Goal: Information Seeking & Learning: Understand process/instructions

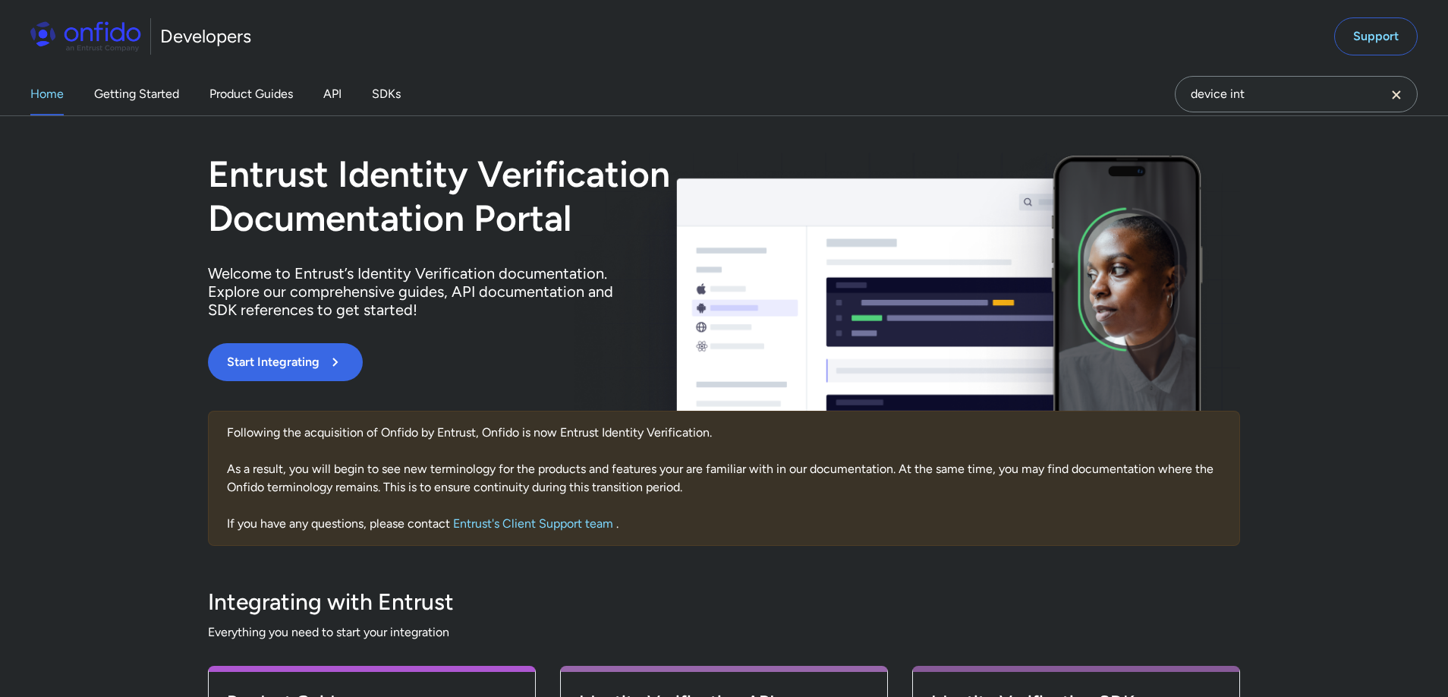
scroll to position [2, 0]
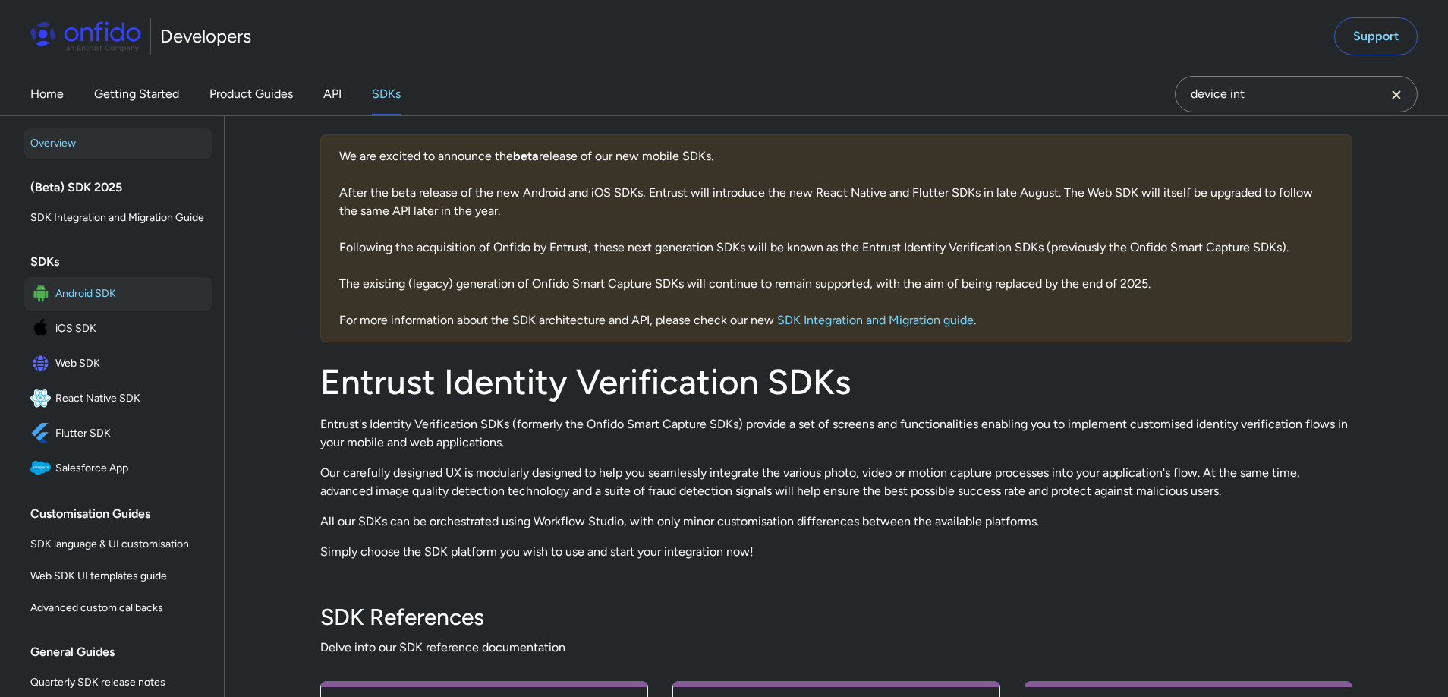
click at [90, 296] on span "Android SDK" at bounding box center [130, 293] width 150 height 21
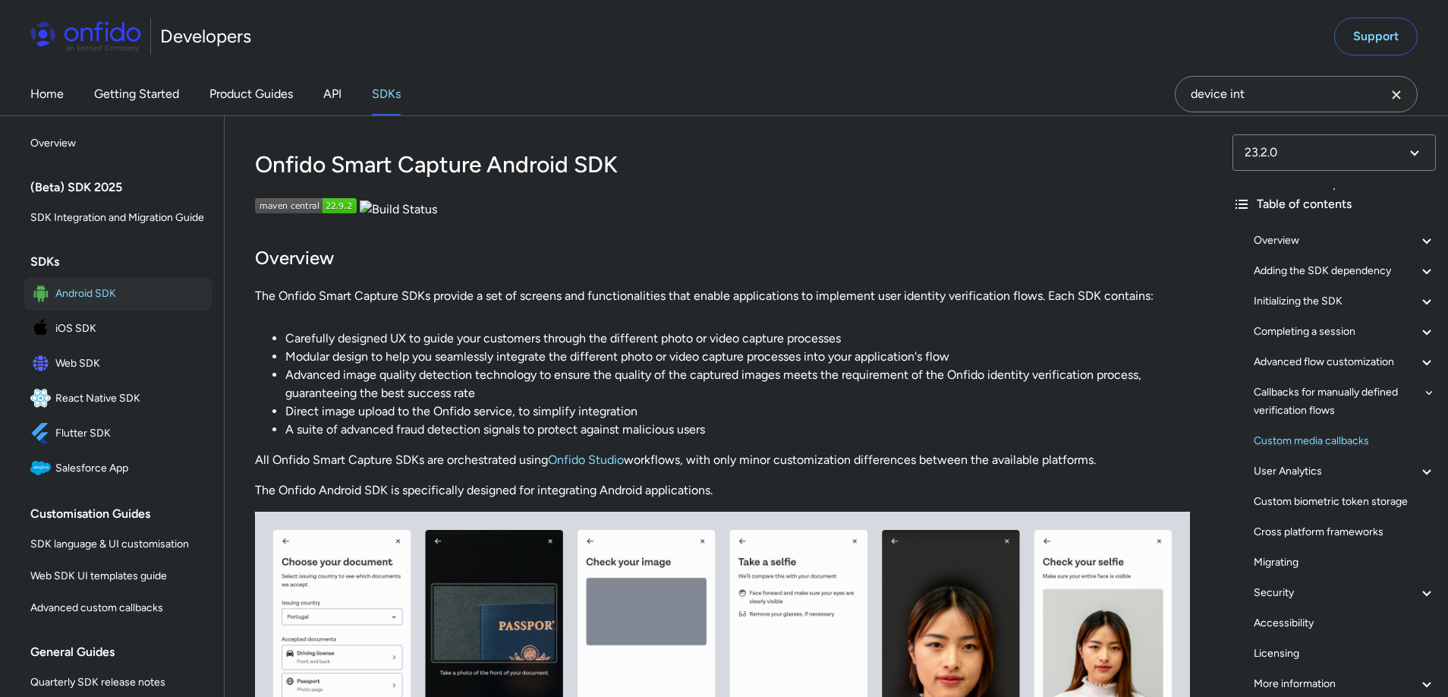
click at [1340, 442] on div "Custom media callbacks" at bounding box center [1345, 441] width 182 height 18
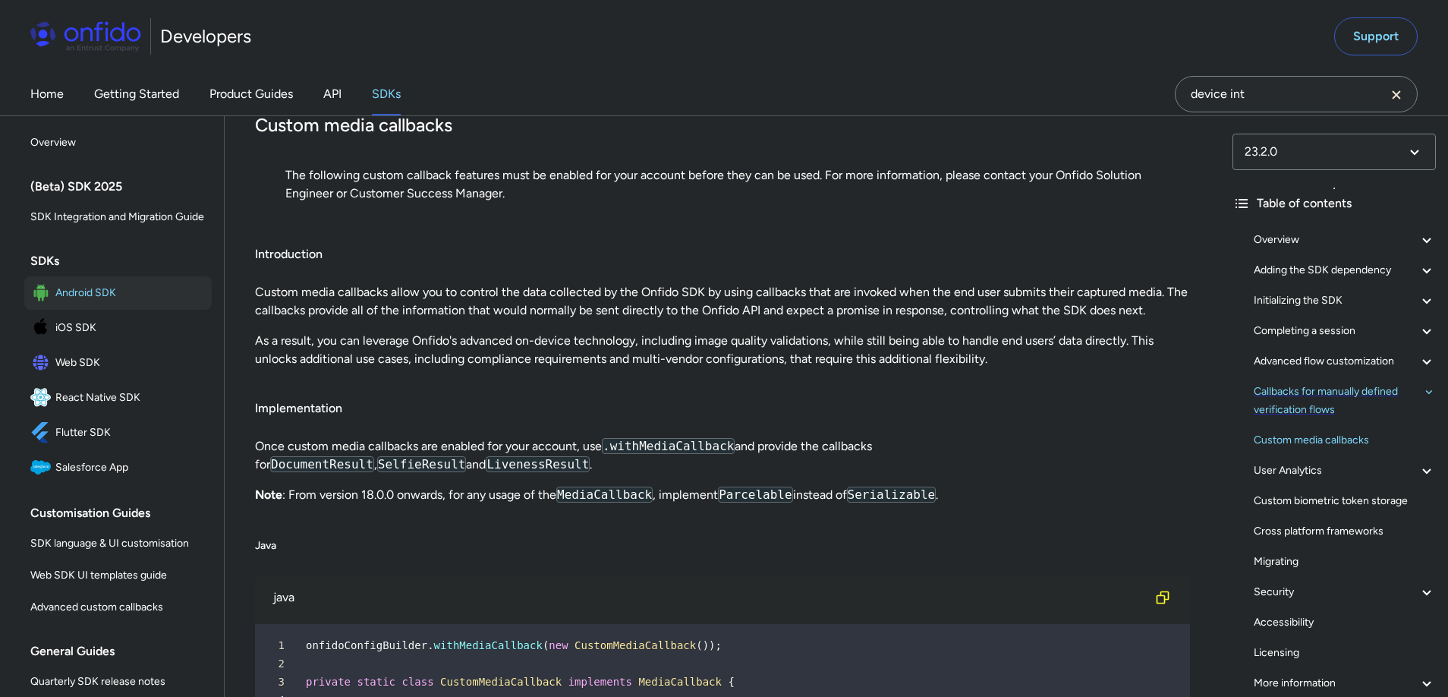
scroll to position [24456, 0]
click at [1341, 335] on div "Completing a session" at bounding box center [1345, 331] width 182 height 18
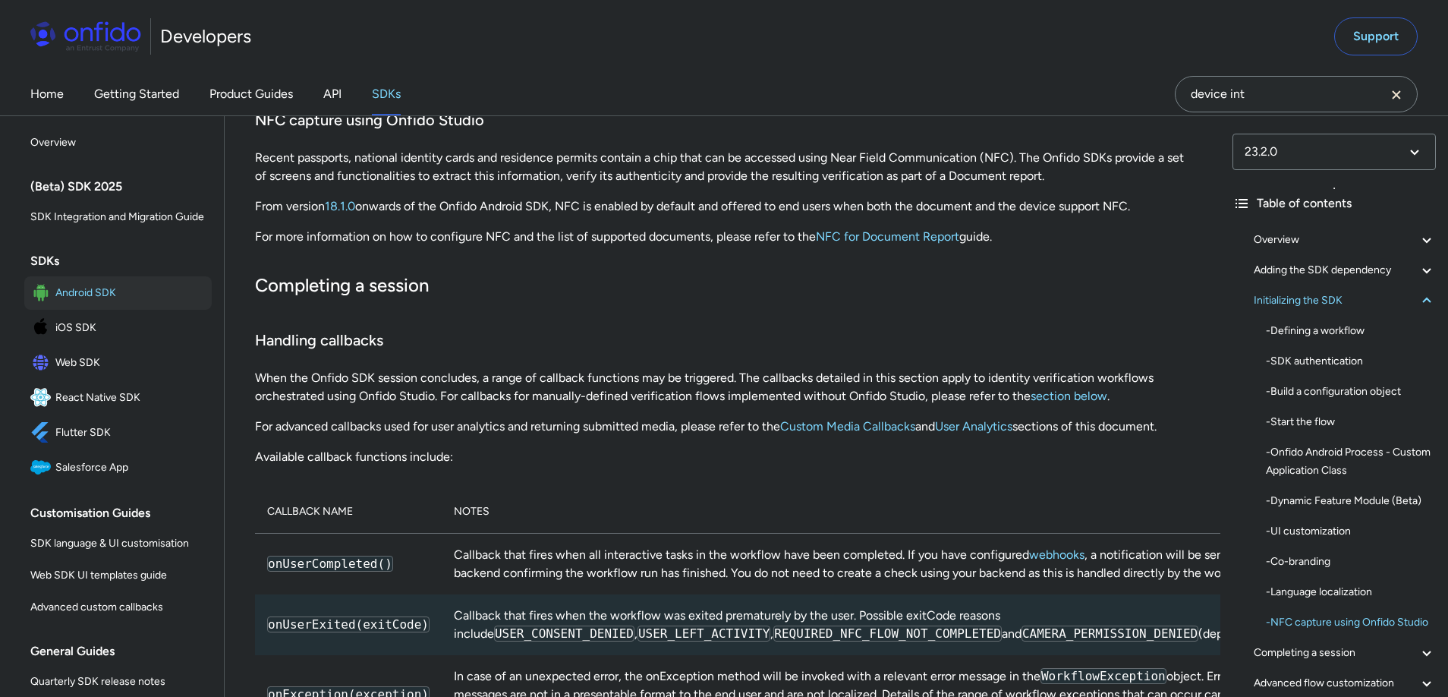
scroll to position [10696, 0]
